Goal: Find contact information: Find contact information

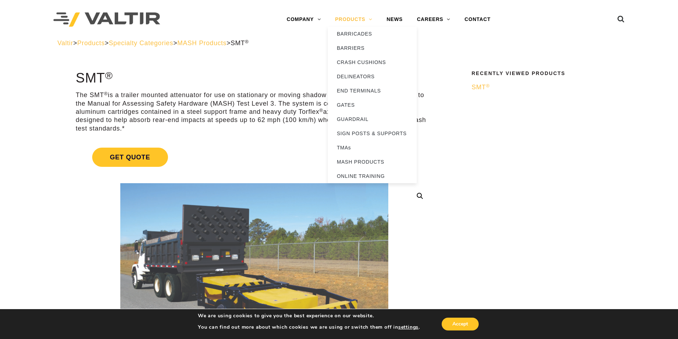
click at [364, 20] on link "PRODUCTS" at bounding box center [354, 19] width 52 height 14
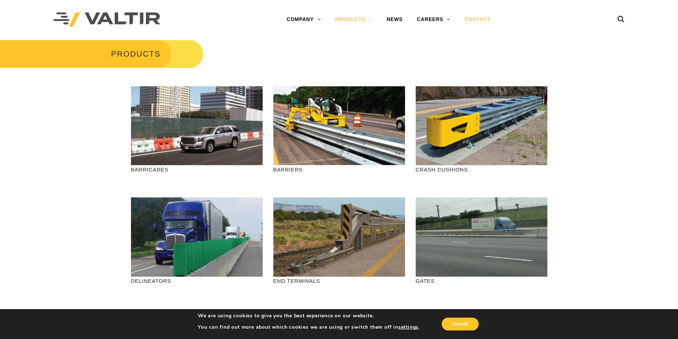
click at [484, 18] on link "CONTACT" at bounding box center [477, 19] width 40 height 14
